Goal: Obtain resource: Download file/media

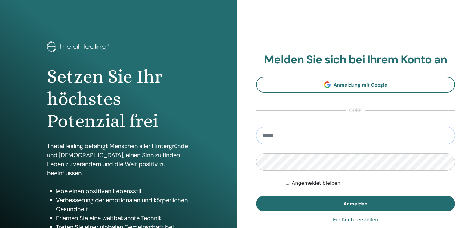
type input "**********"
click at [355, 204] on button "Anmelden" at bounding box center [355, 204] width 199 height 16
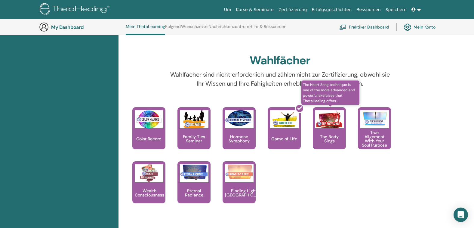
scroll to position [538, 0]
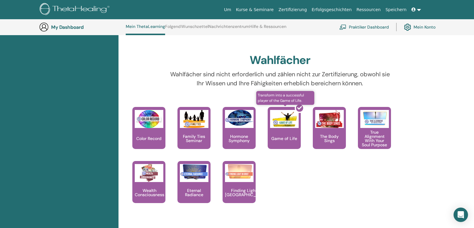
click at [292, 121] on div at bounding box center [287, 130] width 33 height 54
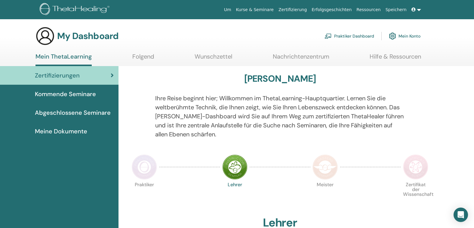
click at [67, 109] on span "Abgeschlossene Seminare" at bounding box center [73, 112] width 76 height 9
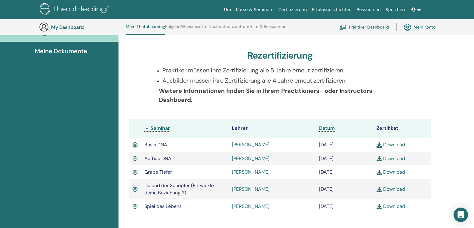
scroll to position [127, 0]
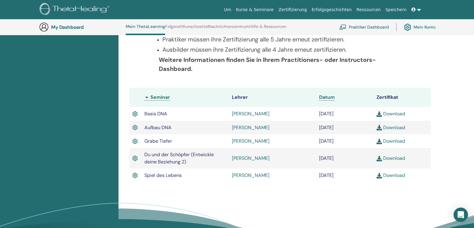
click at [289, 193] on div "Abgeschlossene Seminare Nachfolgend finden Sie Ihre abgeschlossenen Seminare. W…" at bounding box center [280, 76] width 316 height 242
click at [395, 177] on link "Download" at bounding box center [390, 175] width 29 height 6
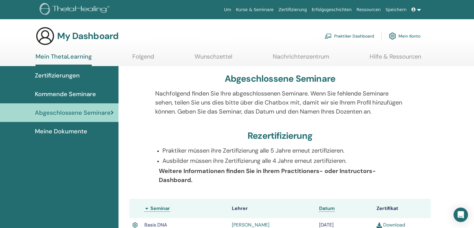
scroll to position [0, 0]
click at [61, 79] on span "Zertifizierungen" at bounding box center [57, 75] width 45 height 9
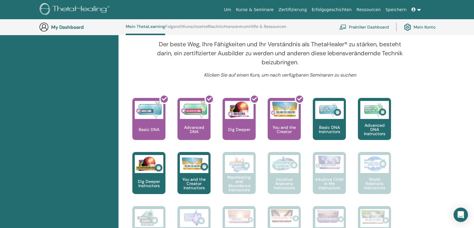
scroll to position [197, 0]
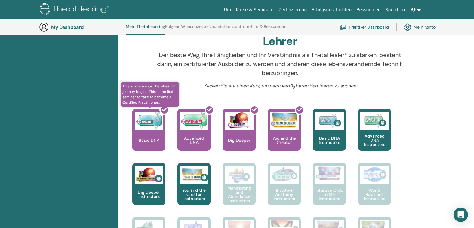
click at [154, 135] on div at bounding box center [152, 132] width 33 height 54
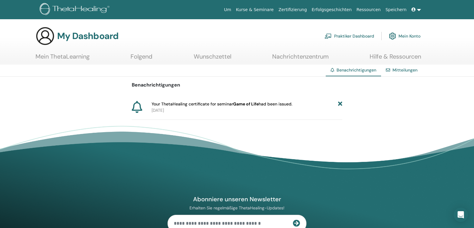
click at [340, 104] on icon at bounding box center [340, 104] width 4 height 6
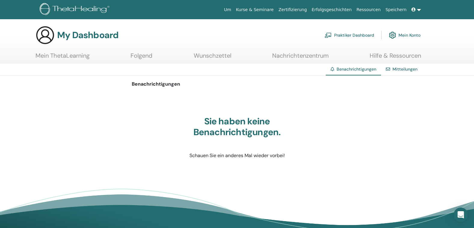
scroll to position [2, 0]
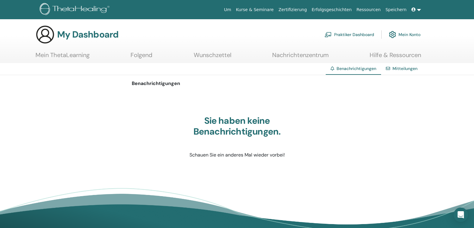
click at [220, 56] on link "Wunschzettel" at bounding box center [213, 57] width 38 height 12
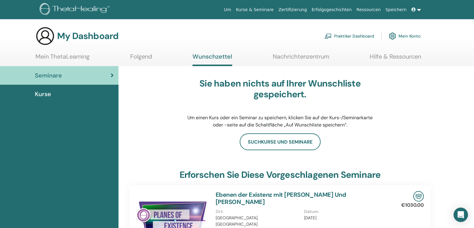
click at [274, 11] on link "Kurse & Seminare" at bounding box center [255, 9] width 42 height 11
